Goal: Task Accomplishment & Management: Use online tool/utility

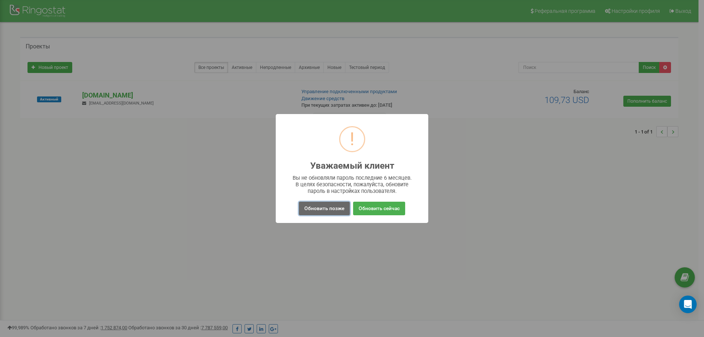
click at [324, 208] on button "Обновить позже" at bounding box center [324, 209] width 51 height 14
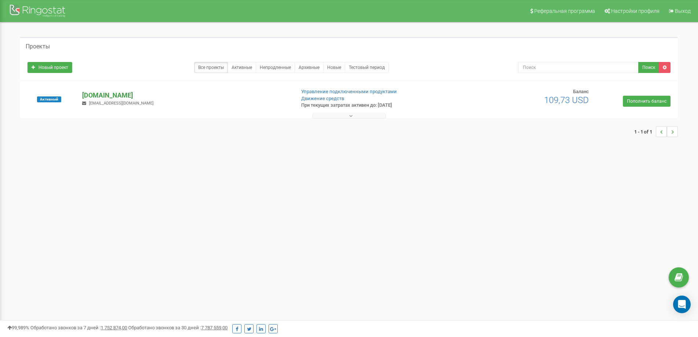
click at [101, 96] on p "[DOMAIN_NAME]" at bounding box center [185, 96] width 207 height 10
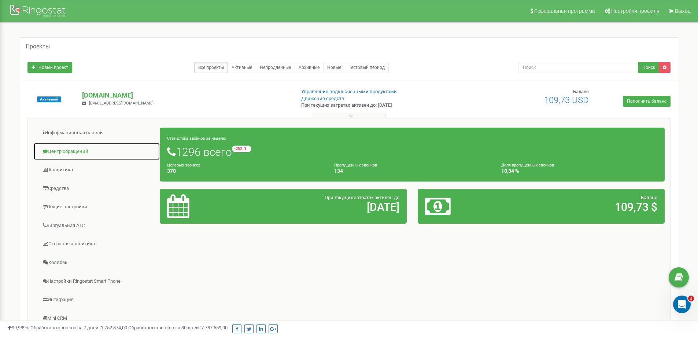
click at [63, 152] on link "Центр обращений" at bounding box center [96, 152] width 127 height 18
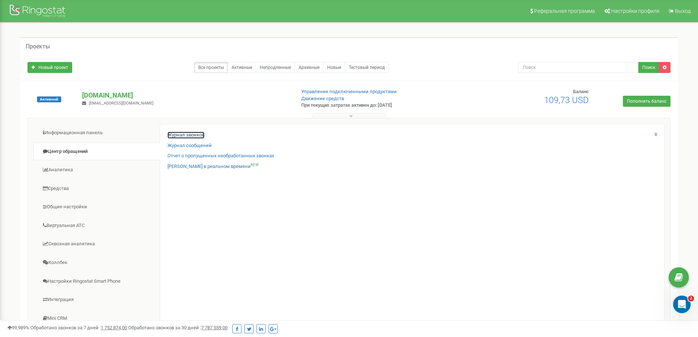
click at [184, 134] on link "Журнал звонков" at bounding box center [186, 135] width 37 height 7
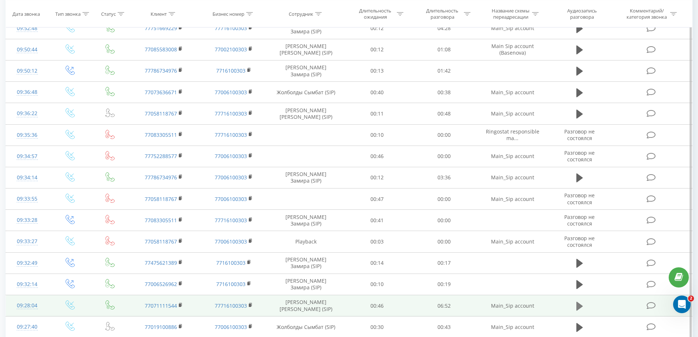
scroll to position [4, 0]
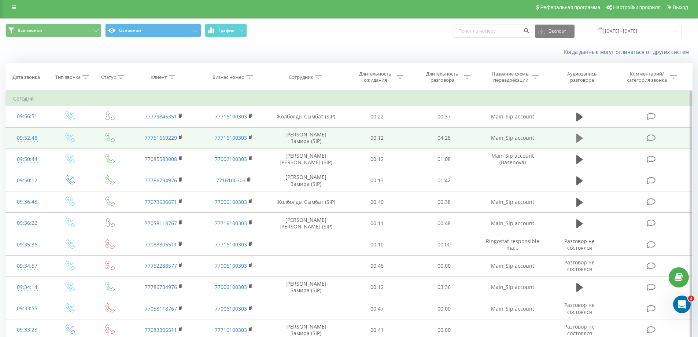
click at [580, 135] on icon at bounding box center [580, 138] width 7 height 10
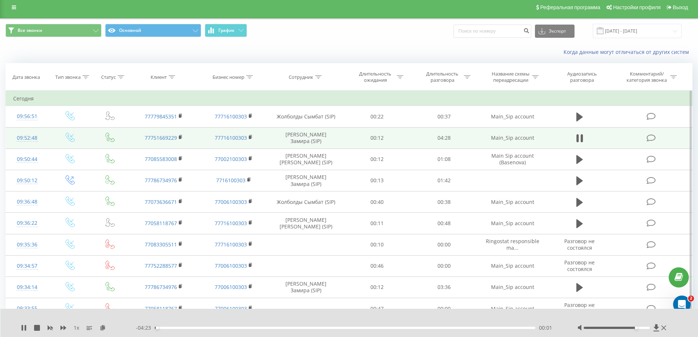
drag, startPoint x: 618, startPoint y: 328, endPoint x: 639, endPoint y: 326, distance: 21.3
click at [639, 326] on div at bounding box center [623, 327] width 91 height 7
click at [184, 329] on div "00:04" at bounding box center [345, 328] width 381 height 2
click at [246, 329] on div "- 04:03 00:22 00:22" at bounding box center [347, 327] width 423 height 7
click at [248, 329] on div "01:05" at bounding box center [345, 328] width 381 height 2
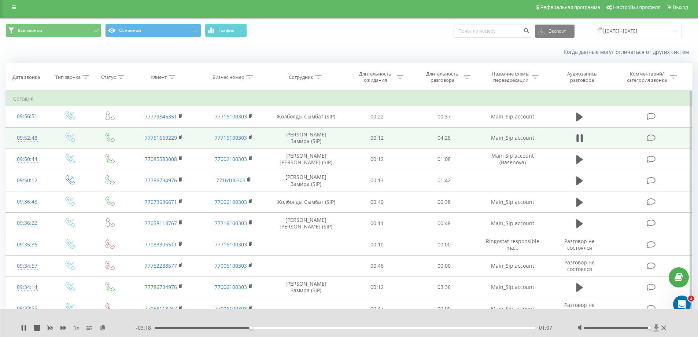
drag, startPoint x: 638, startPoint y: 328, endPoint x: 657, endPoint y: 326, distance: 19.6
click at [657, 326] on div at bounding box center [623, 327] width 91 height 7
click at [65, 329] on icon at bounding box center [63, 328] width 6 height 4
click at [48, 326] on rect at bounding box center [49, 327] width 5 height 5
click at [276, 328] on div "01:18" at bounding box center [345, 328] width 381 height 2
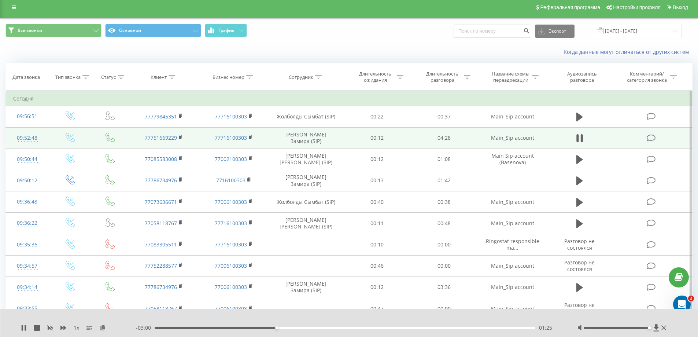
click at [289, 329] on div "01:25" at bounding box center [345, 328] width 381 height 2
click at [316, 329] on div "01:46" at bounding box center [345, 328] width 381 height 2
click at [310, 328] on div "01:48" at bounding box center [345, 328] width 381 height 2
drag, startPoint x: 305, startPoint y: 328, endPoint x: 327, endPoint y: 328, distance: 22.0
click at [305, 328] on div "01:50" at bounding box center [345, 328] width 381 height 2
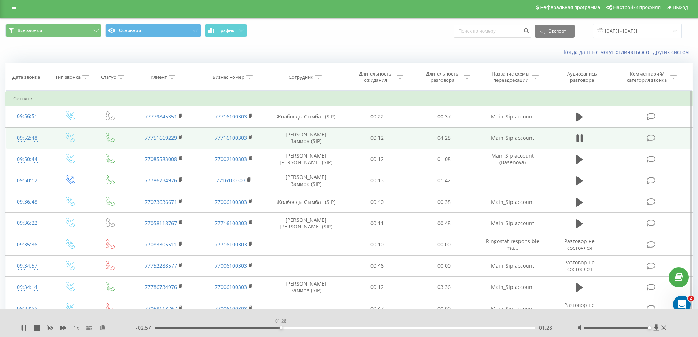
click at [281, 327] on div "01:28" at bounding box center [345, 328] width 381 height 2
click at [301, 327] on div "01:42" at bounding box center [345, 328] width 381 height 2
click at [331, 327] on div "01:42" at bounding box center [345, 328] width 381 height 2
click at [352, 328] on div "02:03" at bounding box center [345, 328] width 381 height 2
click at [375, 327] on div "00:00" at bounding box center [345, 328] width 381 height 2
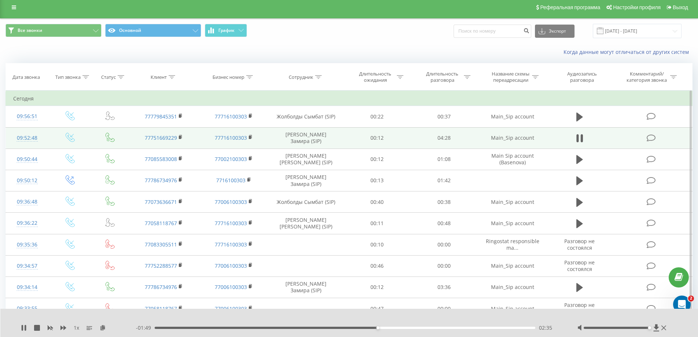
click at [382, 326] on div "- 01:49 02:35 02:35" at bounding box center [347, 327] width 423 height 7
drag, startPoint x: 386, startPoint y: 327, endPoint x: 405, endPoint y: 330, distance: 19.2
click at [387, 327] on div "02:41" at bounding box center [345, 328] width 381 height 2
click at [401, 328] on div "02:52" at bounding box center [345, 328] width 381 height 2
click at [413, 327] on div "02:52" at bounding box center [345, 328] width 381 height 2
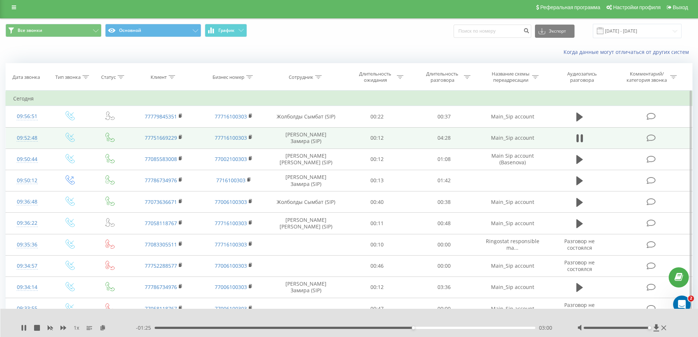
click at [423, 329] on div "- 01:25 03:00 03:00" at bounding box center [347, 327] width 423 height 7
click at [427, 328] on div "03:01" at bounding box center [345, 328] width 381 height 2
click at [353, 328] on div "02:18" at bounding box center [345, 328] width 381 height 2
click at [60, 329] on icon at bounding box center [63, 328] width 6 height 4
click at [63, 330] on icon at bounding box center [63, 328] width 6 height 6
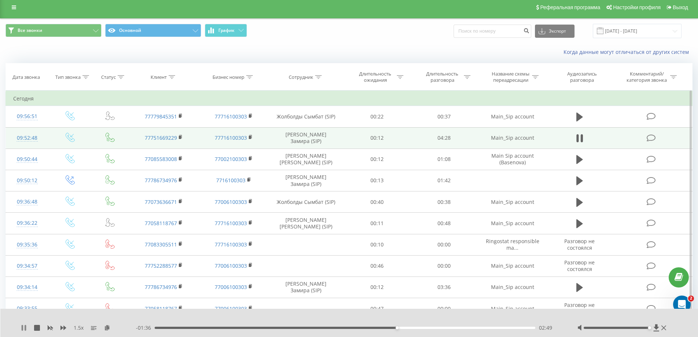
click at [26, 329] on icon at bounding box center [25, 328] width 1 height 6
click at [19, 326] on div "1.5 x - 01:36 02:49 02:49" at bounding box center [349, 323] width 698 height 28
click at [25, 326] on icon at bounding box center [24, 328] width 6 height 6
click at [22, 329] on icon at bounding box center [22, 328] width 1 height 6
